Goal: Task Accomplishment & Management: Manage account settings

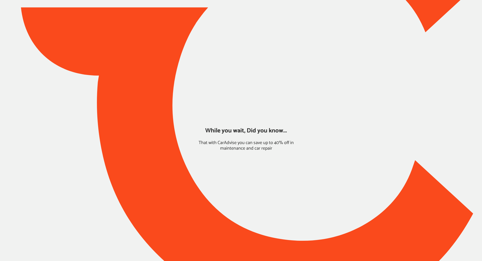
type input "*****"
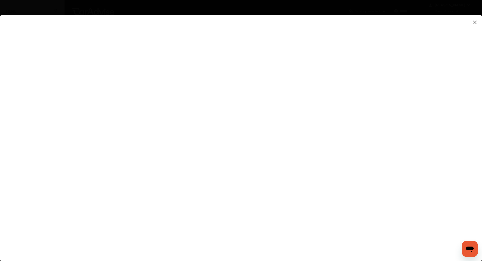
click at [284, 219] on flutter-view at bounding box center [241, 133] width 482 height 236
click at [401, 164] on flutter-view at bounding box center [241, 133] width 482 height 236
click at [476, 23] on img at bounding box center [475, 22] width 6 height 6
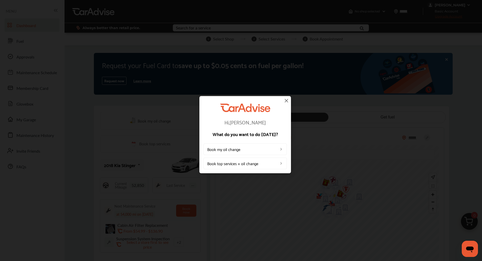
click at [286, 102] on img at bounding box center [286, 100] width 6 height 6
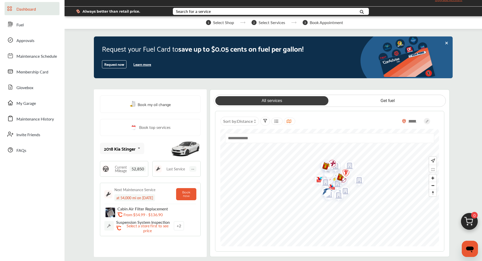
scroll to position [25, 0]
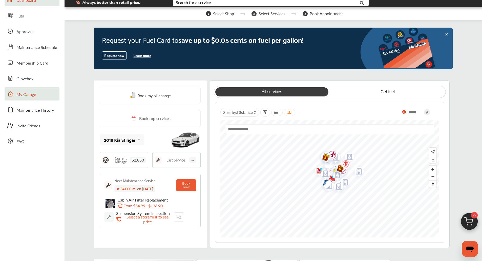
click at [21, 94] on span "My Garage" at bounding box center [25, 94] width 19 height 7
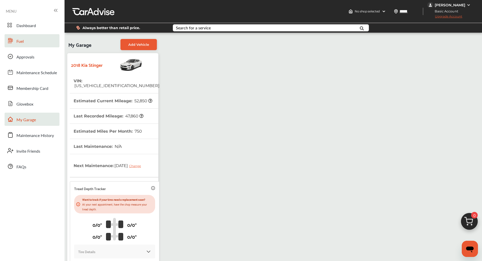
click at [22, 41] on span "Fuel" at bounding box center [19, 41] width 7 height 7
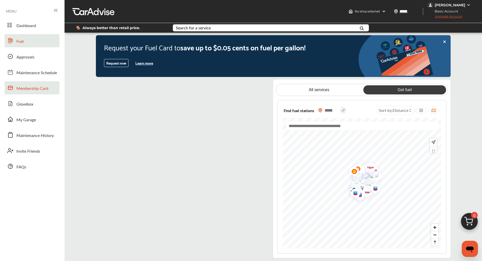
click at [24, 87] on span "Membership Card" at bounding box center [32, 88] width 32 height 7
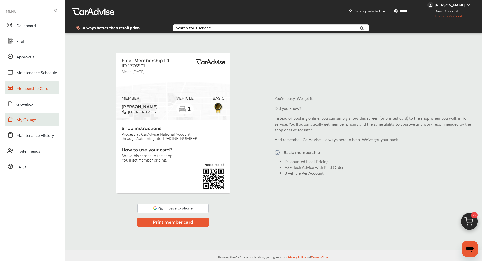
click at [27, 122] on span "My Garage" at bounding box center [25, 120] width 19 height 7
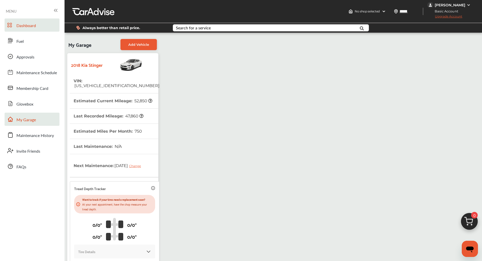
click at [30, 25] on span "Dashboard" at bounding box center [25, 26] width 19 height 7
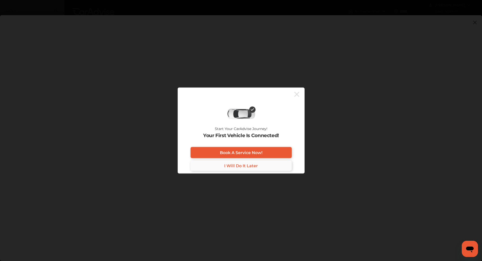
click at [239, 166] on span "I Will Do It Later" at bounding box center [241, 165] width 34 height 5
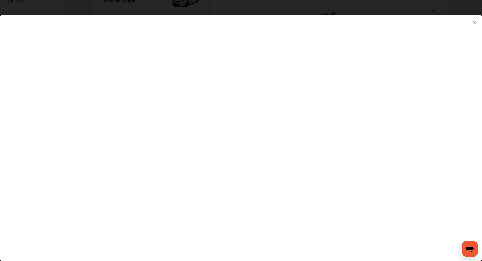
scroll to position [228, 0]
click at [204, 237] on flutter-view at bounding box center [241, 133] width 482 height 236
click at [474, 20] on img at bounding box center [475, 22] width 6 height 6
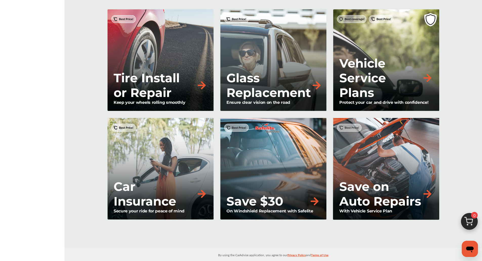
scroll to position [506, 0]
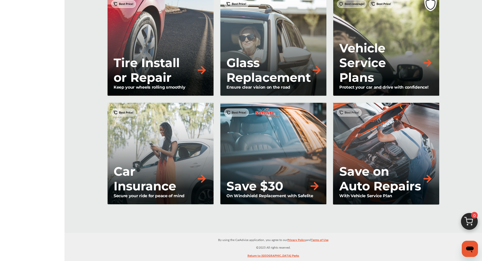
click at [414, 179] on p "Save on Auto Repairs" at bounding box center [380, 178] width 82 height 29
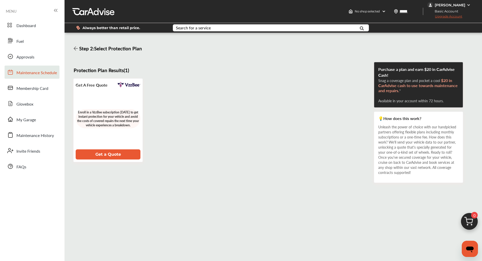
click at [35, 74] on span "Maintenance Schedule" at bounding box center [36, 73] width 40 height 7
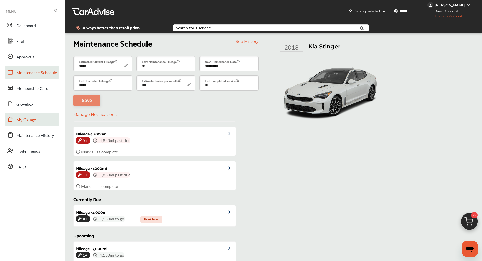
click at [26, 118] on span "My Garage" at bounding box center [25, 120] width 19 height 7
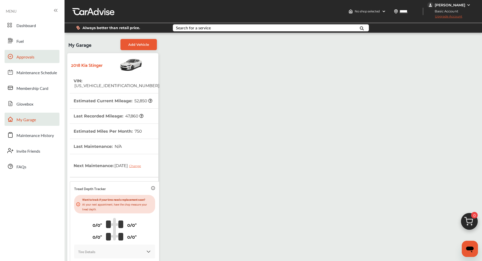
click at [23, 55] on span "Approvals" at bounding box center [25, 57] width 18 height 7
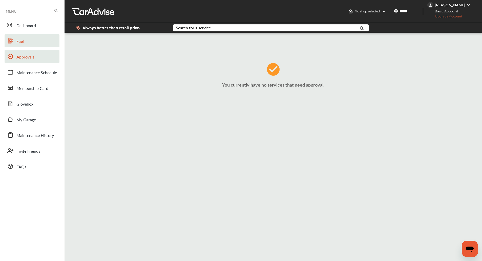
click at [15, 40] on link "Fuel" at bounding box center [32, 40] width 55 height 13
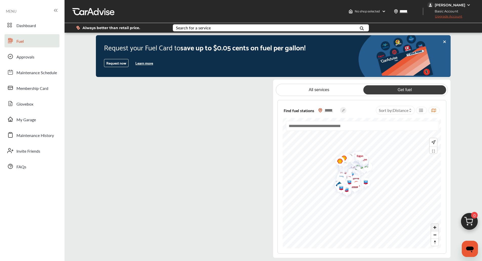
click at [434, 228] on span "Zoom in" at bounding box center [434, 227] width 7 height 7
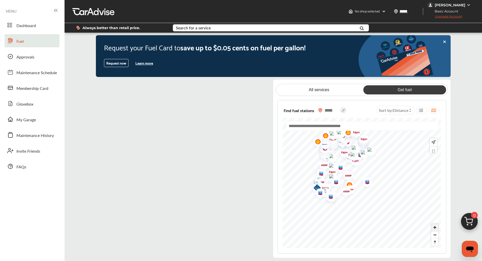
click at [434, 228] on span "Zoom in" at bounding box center [434, 227] width 7 height 7
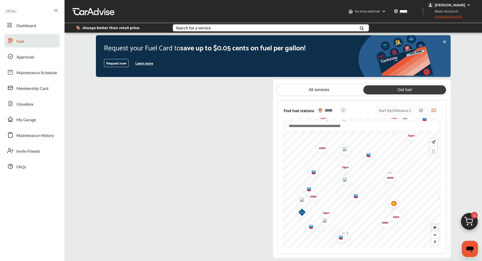
click at [435, 227] on div at bounding box center [362, 183] width 158 height 131
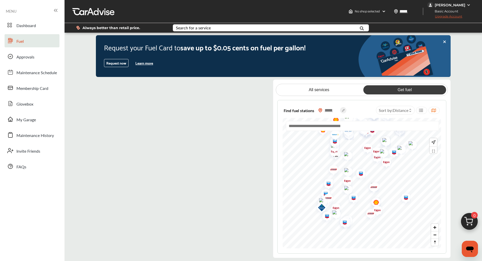
drag, startPoint x: 447, startPoint y: 1, endPoint x: 472, endPoint y: 48, distance: 54.0
click at [474, 75] on div "Request your Fuel Card to save up to $0.05 cents on fuel per gallon! Request no…" at bounding box center [273, 146] width 417 height 223
click at [467, 2] on div "[PERSON_NAME]" at bounding box center [449, 5] width 45 height 6
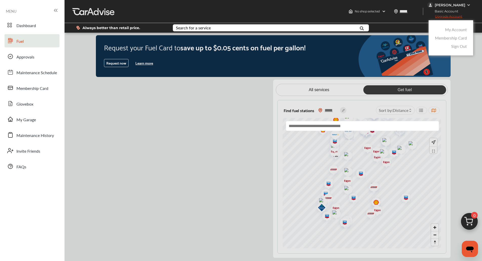
click at [465, 47] on link "Sign Out" at bounding box center [459, 46] width 16 height 6
